Goal: Entertainment & Leisure: Consume media (video, audio)

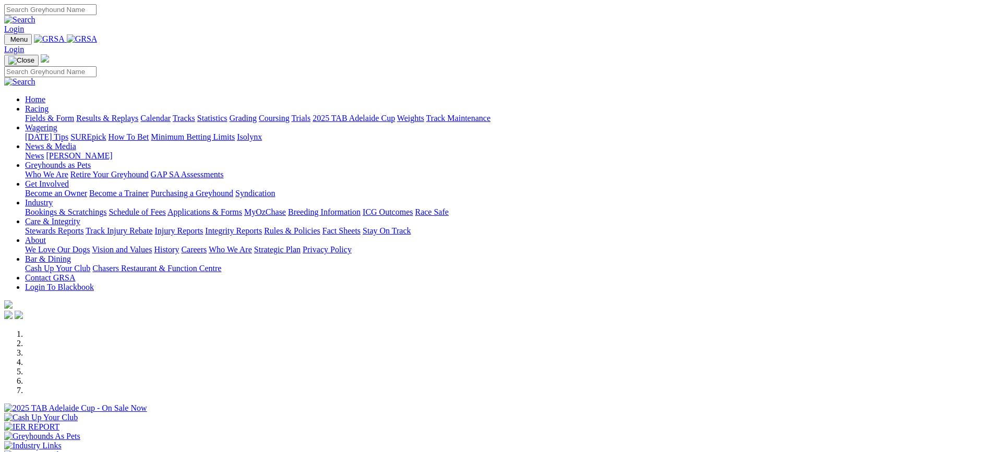
click at [138, 114] on link "Results & Replays" at bounding box center [107, 118] width 62 height 9
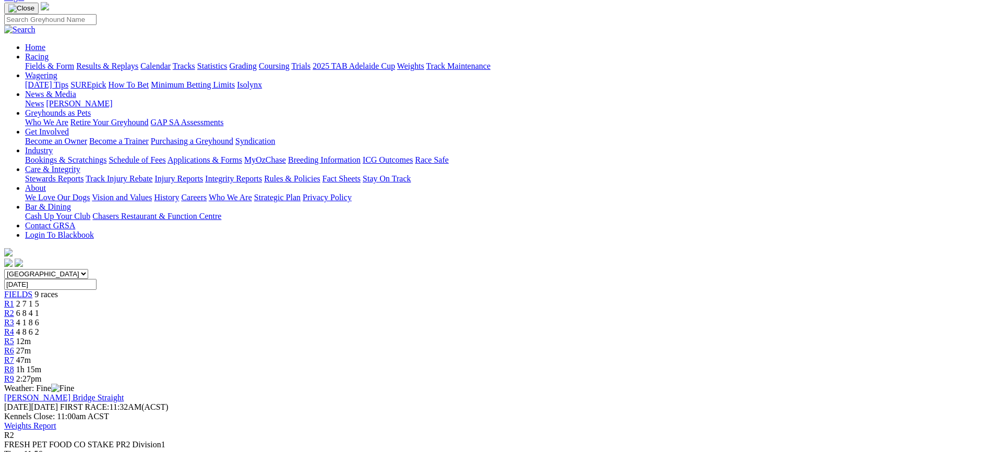
scroll to position [104, 0]
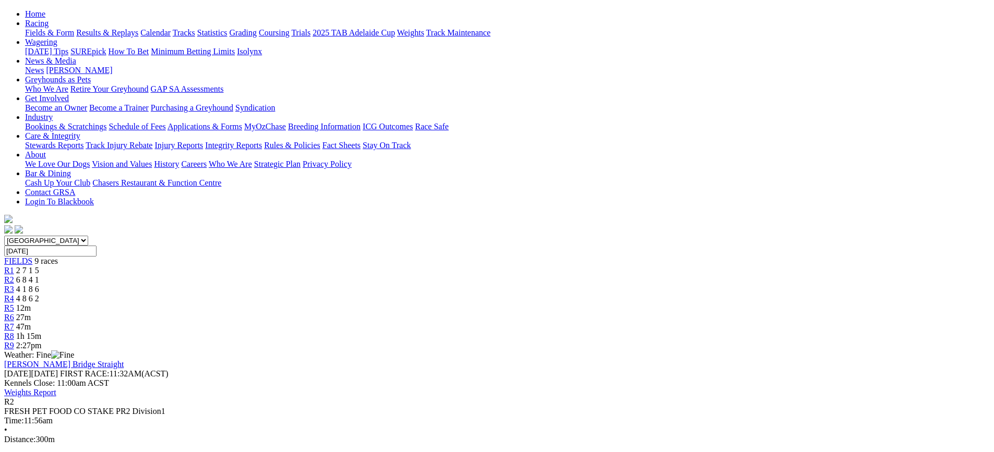
click at [39, 266] on span "2 7 1 5" at bounding box center [27, 270] width 23 height 9
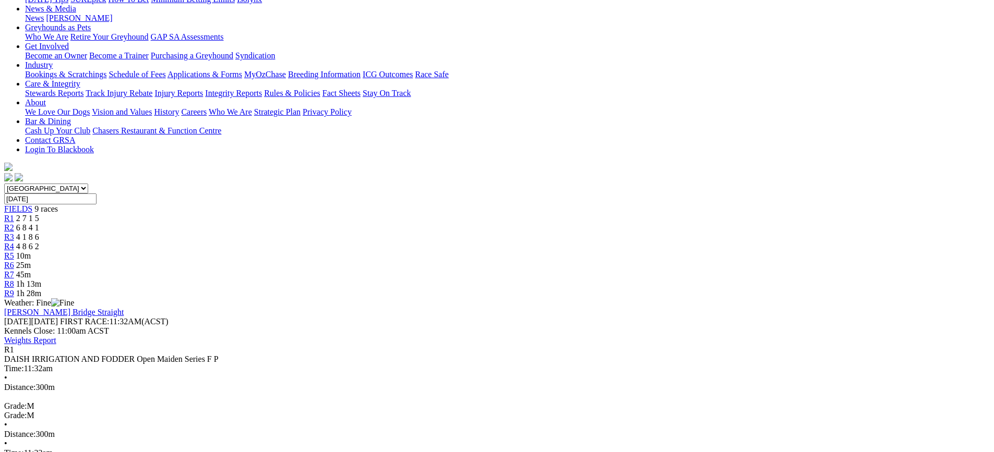
scroll to position [104, 0]
